Goal: Information Seeking & Learning: Learn about a topic

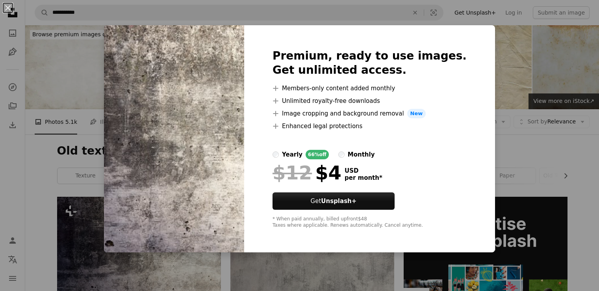
scroll to position [158, 0]
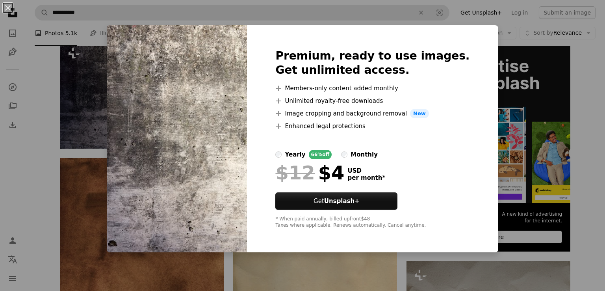
click at [378, 17] on div "An X shape Premium, ready to use images. Get unlimited access. A plus sign Memb…" at bounding box center [302, 145] width 605 height 291
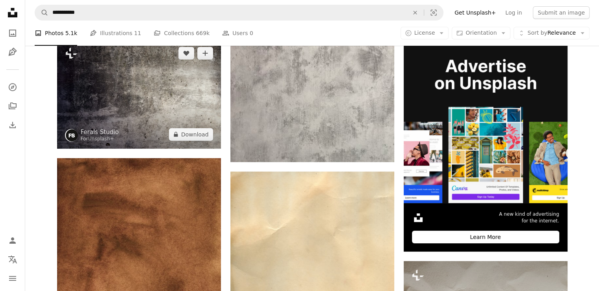
click at [206, 102] on img at bounding box center [139, 93] width 164 height 109
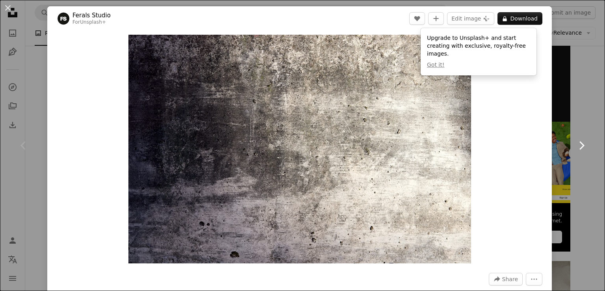
click at [578, 161] on link "Chevron right" at bounding box center [581, 146] width 47 height 76
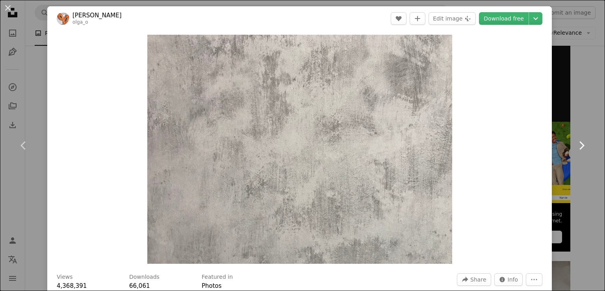
click at [588, 117] on link "Chevron right" at bounding box center [581, 146] width 47 height 76
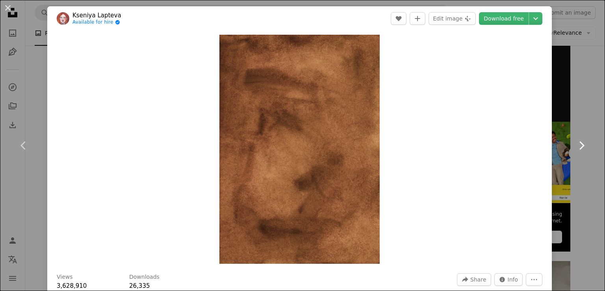
click at [583, 120] on link "Chevron right" at bounding box center [581, 146] width 47 height 76
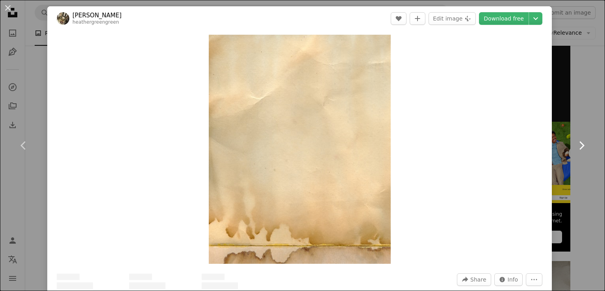
click at [583, 120] on link "Chevron right" at bounding box center [581, 146] width 47 height 76
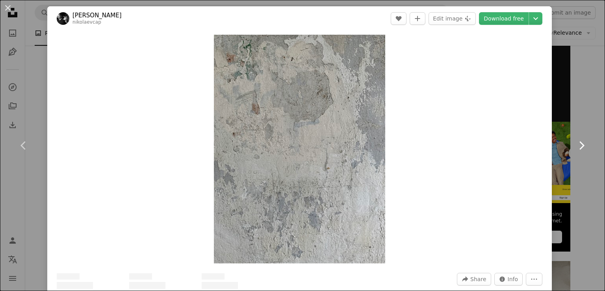
click at [583, 120] on link "Chevron right" at bounding box center [581, 146] width 47 height 76
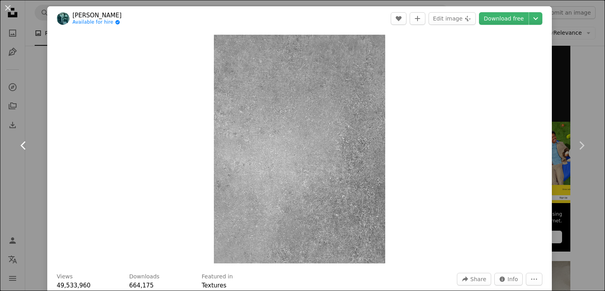
click at [31, 145] on link "Chevron left" at bounding box center [23, 146] width 47 height 76
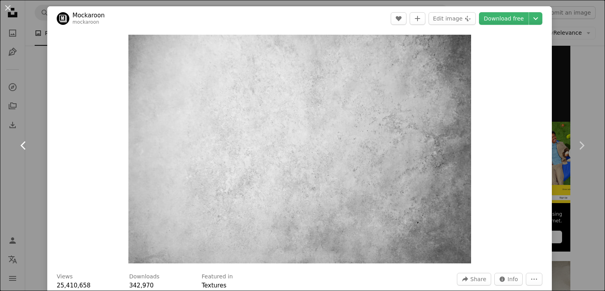
click at [25, 145] on icon "Chevron left" at bounding box center [23, 145] width 13 height 13
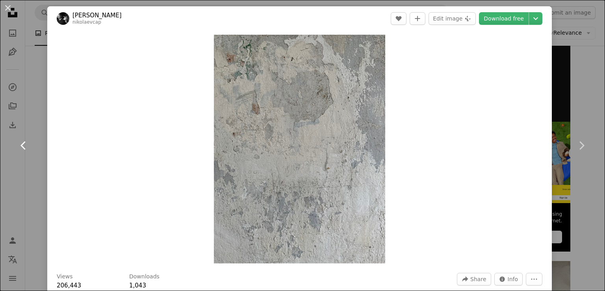
click at [25, 145] on icon "Chevron left" at bounding box center [23, 145] width 13 height 13
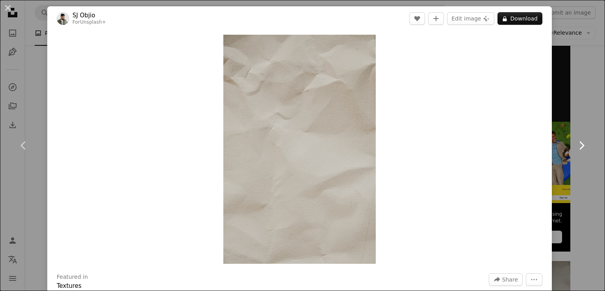
click at [575, 148] on icon "Chevron right" at bounding box center [581, 145] width 13 height 13
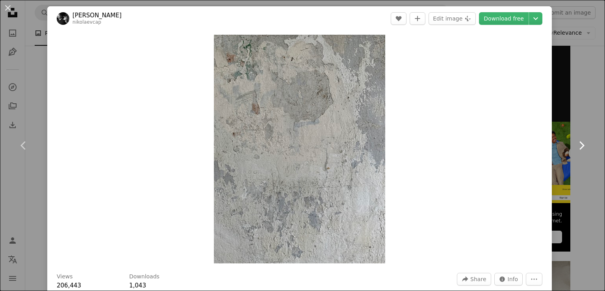
click at [575, 148] on icon "Chevron right" at bounding box center [581, 145] width 13 height 13
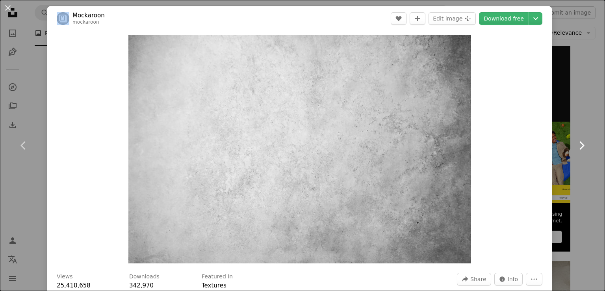
click at [575, 148] on icon "Chevron right" at bounding box center [581, 145] width 13 height 13
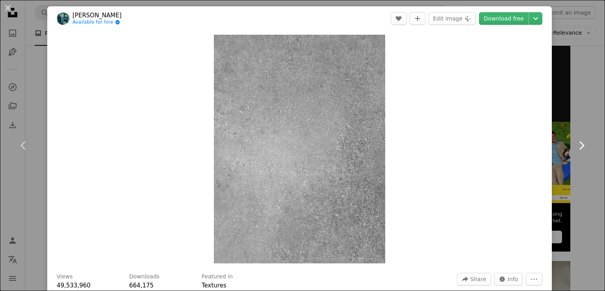
click at [575, 148] on icon "Chevron right" at bounding box center [581, 145] width 13 height 13
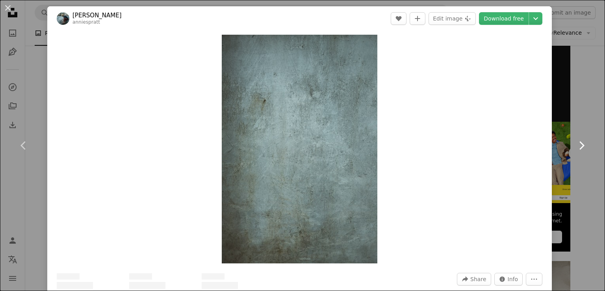
click at [575, 148] on icon "Chevron right" at bounding box center [581, 145] width 13 height 13
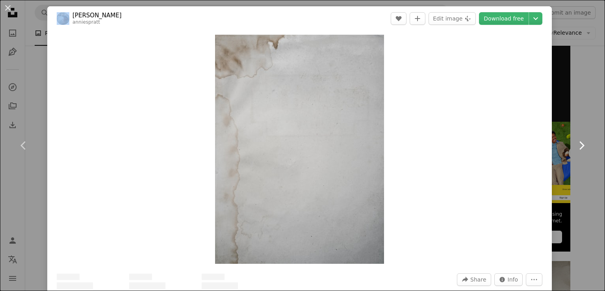
click at [575, 148] on icon "Chevron right" at bounding box center [581, 145] width 13 height 13
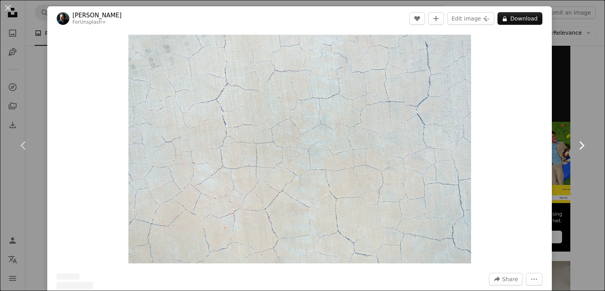
click at [575, 148] on icon "Chevron right" at bounding box center [581, 145] width 13 height 13
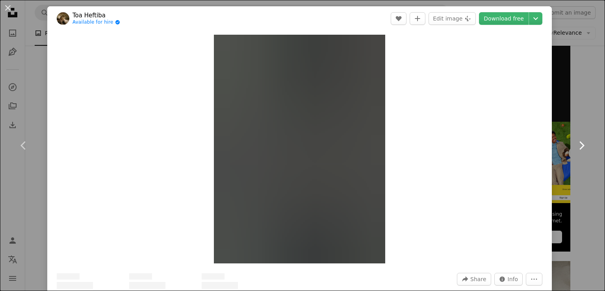
click at [575, 148] on icon "Chevron right" at bounding box center [581, 145] width 13 height 13
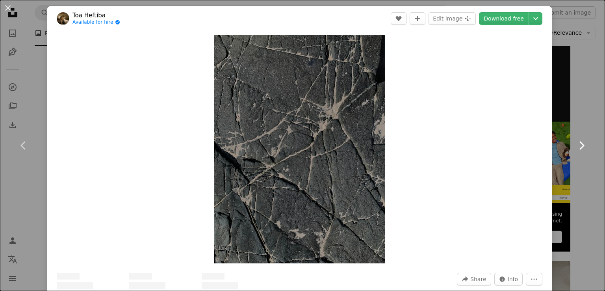
click at [575, 148] on icon "Chevron right" at bounding box center [581, 145] width 13 height 13
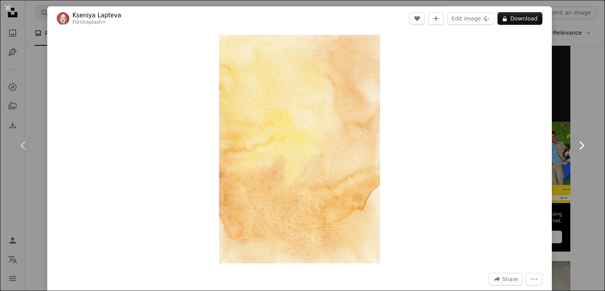
click at [570, 111] on link "Chevron right" at bounding box center [581, 146] width 47 height 76
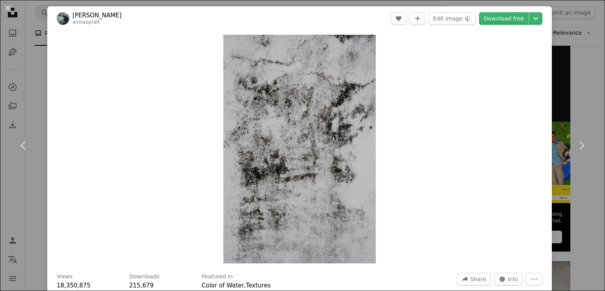
click at [556, 17] on div "An X shape Chevron left Chevron right [PERSON_NAME] anniespratt A heart A plus …" at bounding box center [302, 145] width 605 height 291
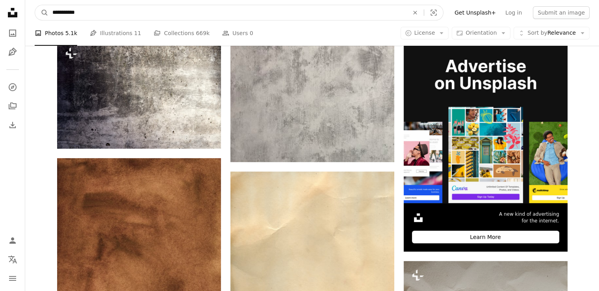
click at [102, 13] on input "**********" at bounding box center [227, 12] width 358 height 15
drag, startPoint x: 102, startPoint y: 13, endPoint x: 41, endPoint y: 10, distance: 61.1
click at [42, 9] on form "**********" at bounding box center [239, 13] width 409 height 16
click at [42, 9] on icon "A magnifying glass" at bounding box center [41, 13] width 13 height 8
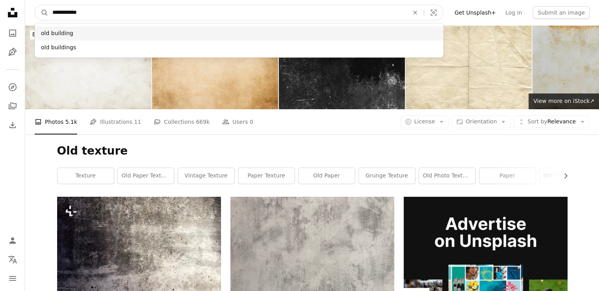
type input "**********"
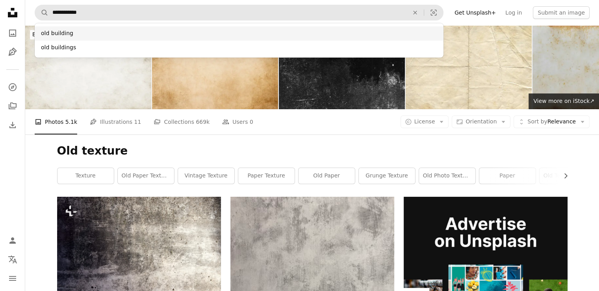
click at [61, 35] on div "old building" at bounding box center [239, 33] width 409 height 14
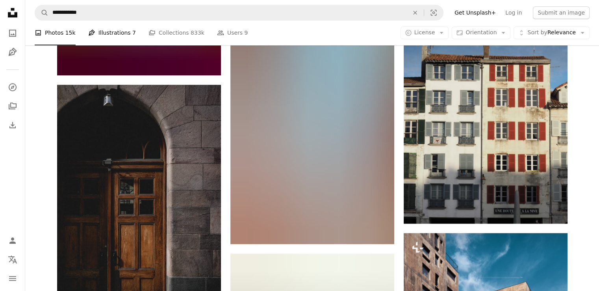
scroll to position [814, 0]
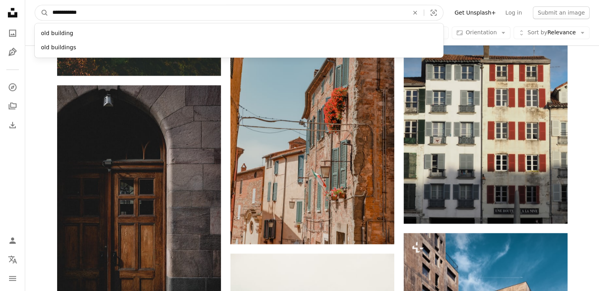
drag, startPoint x: 64, startPoint y: 16, endPoint x: 20, endPoint y: 11, distance: 44.4
click at [20, 11] on div "**********" at bounding box center [299, 191] width 599 height 2011
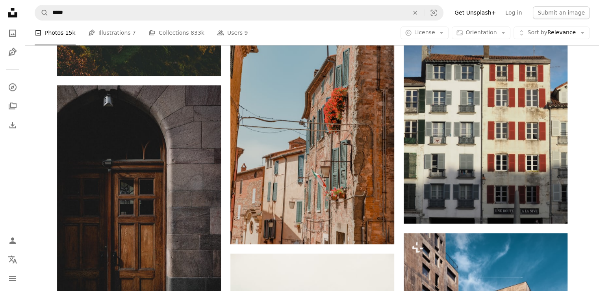
click at [22, 13] on nav "Unsplash logo Unsplash Home A photo Pen Tool A compass A stack of folders Downl…" at bounding box center [12, 145] width 25 height 291
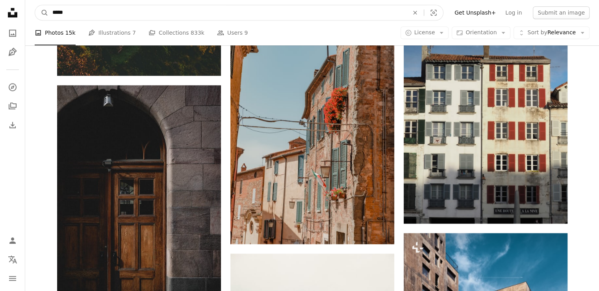
click at [128, 11] on input "*****" at bounding box center [227, 12] width 358 height 15
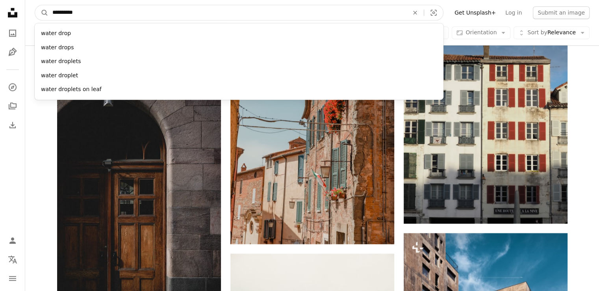
type input "**********"
click button "A magnifying glass" at bounding box center [41, 12] width 13 height 15
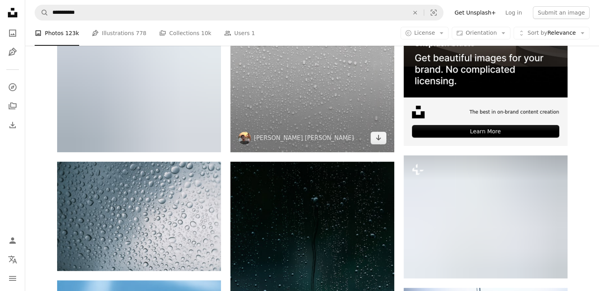
scroll to position [158, 0]
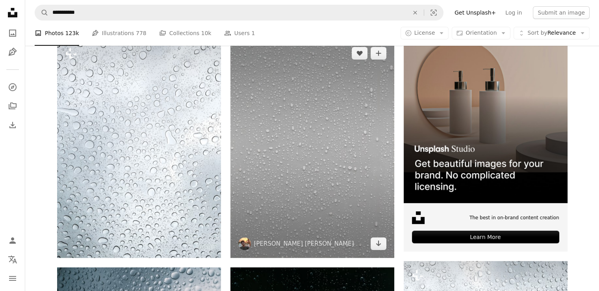
click at [284, 152] on img at bounding box center [312, 148] width 164 height 219
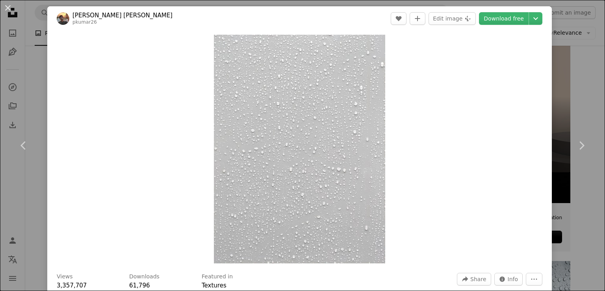
click at [573, 104] on div "An X shape Chevron left Chevron right [PERSON_NAME] [PERSON_NAME] pkumar26 A he…" at bounding box center [302, 145] width 605 height 291
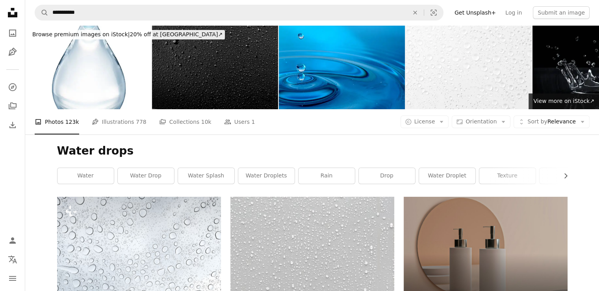
click at [197, 65] on img at bounding box center [215, 67] width 126 height 84
